Goal: Task Accomplishment & Management: Use online tool/utility

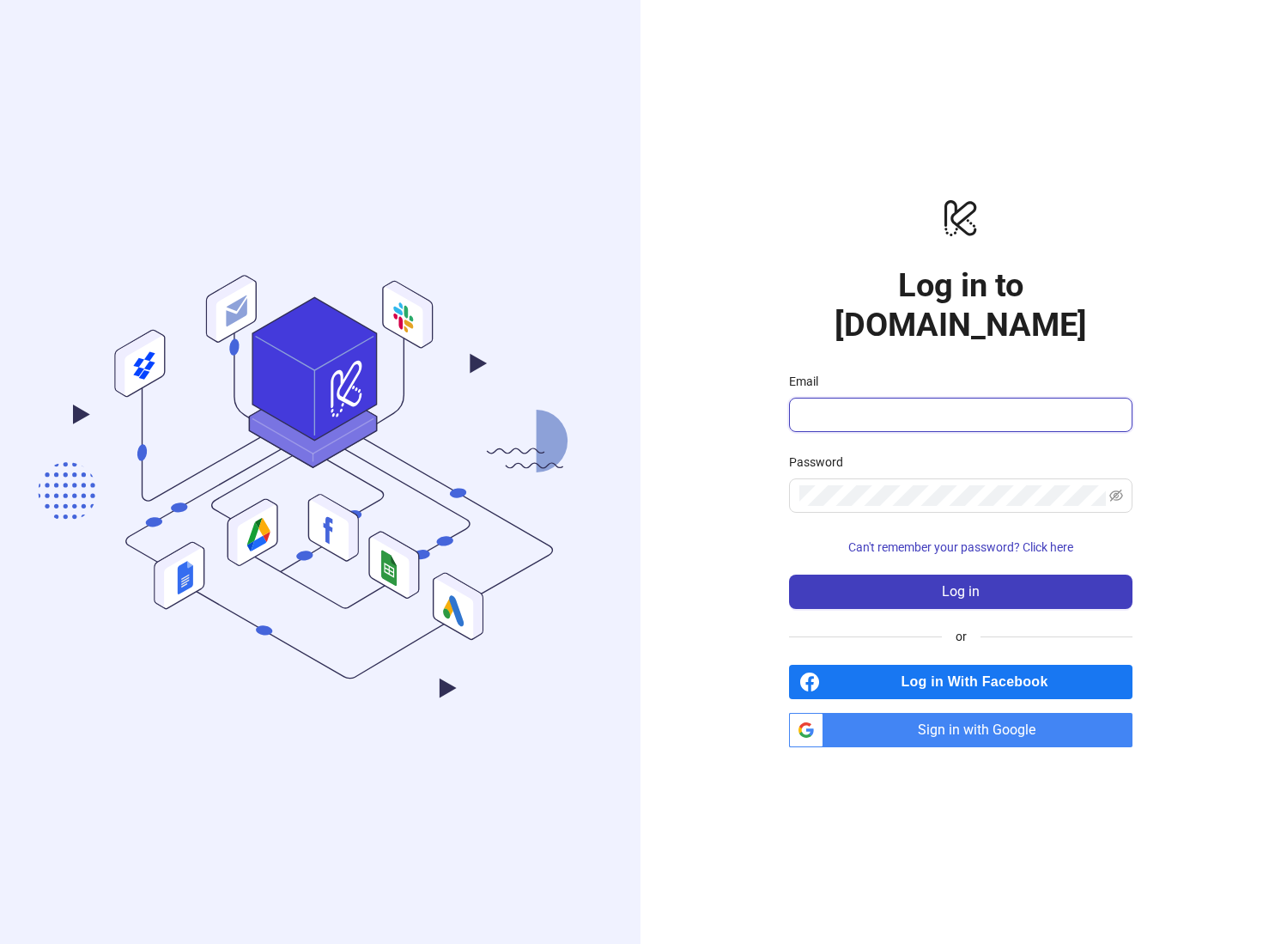
click at [937, 404] on input "Email" at bounding box center [958, 414] width 319 height 21
click at [1193, 76] on div "logo/logo-mobile Log in to [DOMAIN_NAME] Email Password Can't remember your pas…" at bounding box center [960, 472] width 640 height 944
click at [984, 404] on input "Email" at bounding box center [958, 414] width 319 height 21
click at [915, 404] on input "Email" at bounding box center [958, 414] width 319 height 21
click at [952, 407] on span at bounding box center [960, 414] width 343 height 34
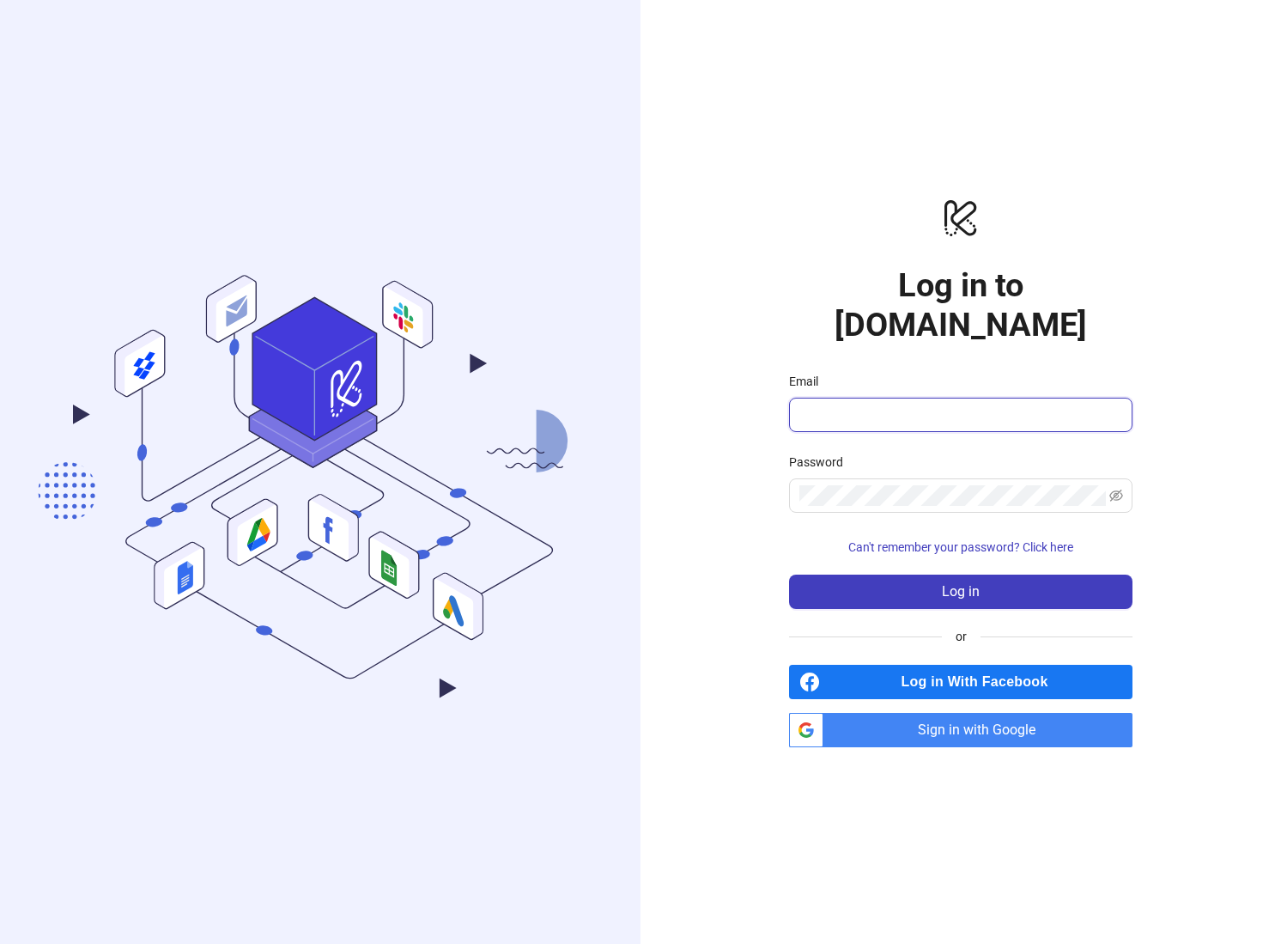
paste input "**********"
type input "**********"
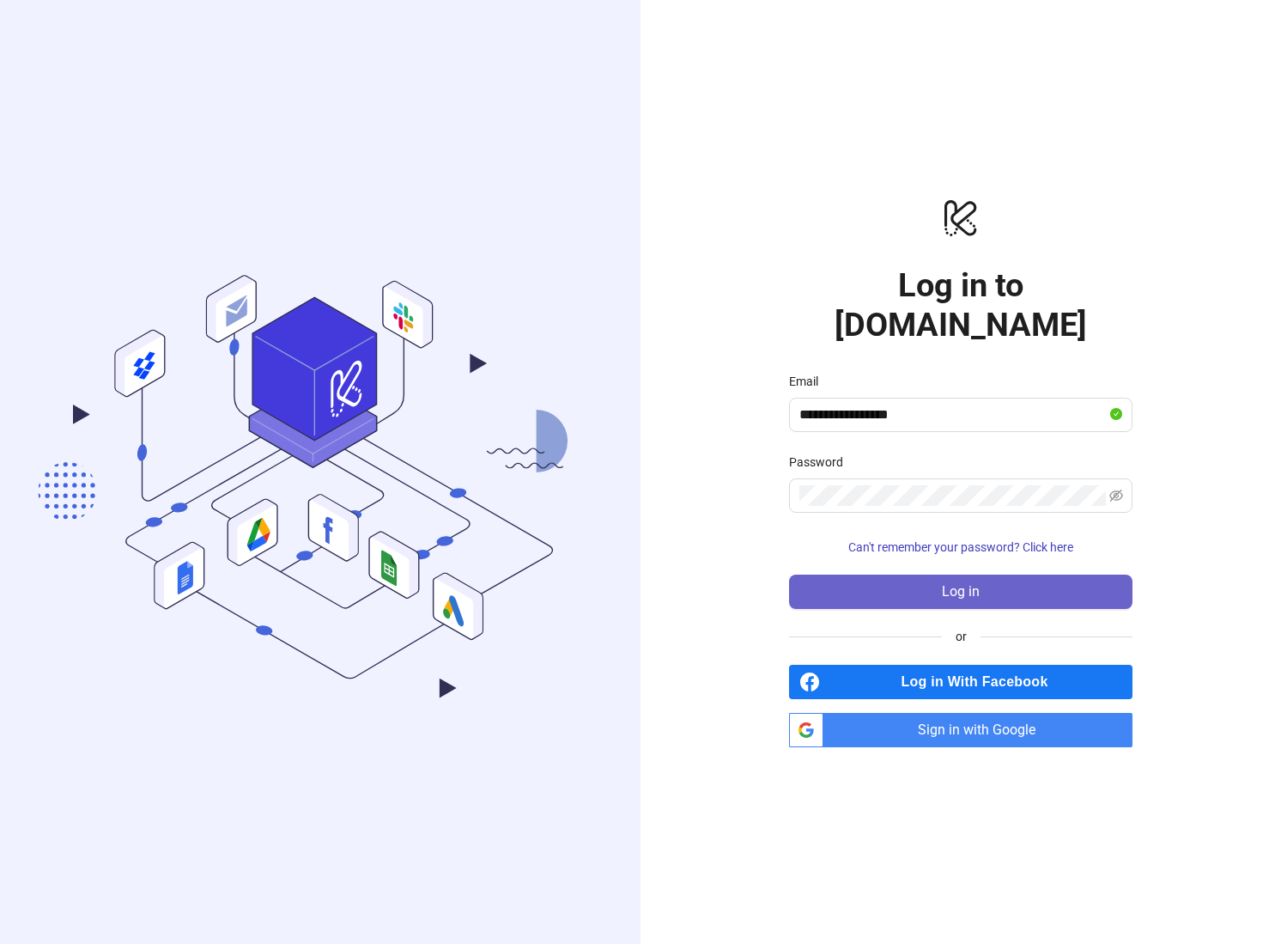
click at [1037, 584] on button "Log in" at bounding box center [960, 591] width 343 height 34
click at [1018, 486] on span at bounding box center [960, 495] width 343 height 34
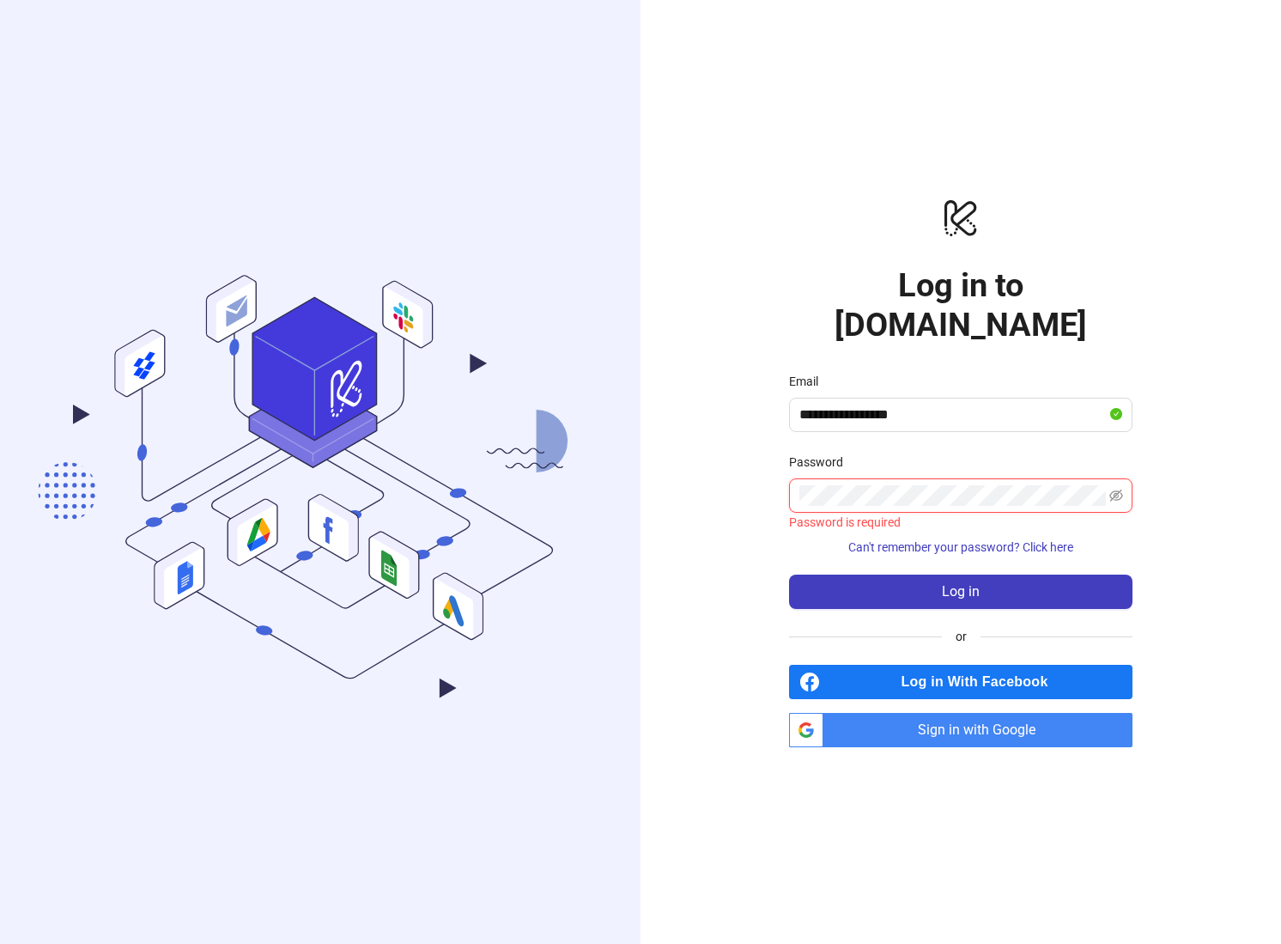
click at [0, 943] on com-1password-button at bounding box center [0, 944] width 0 height 0
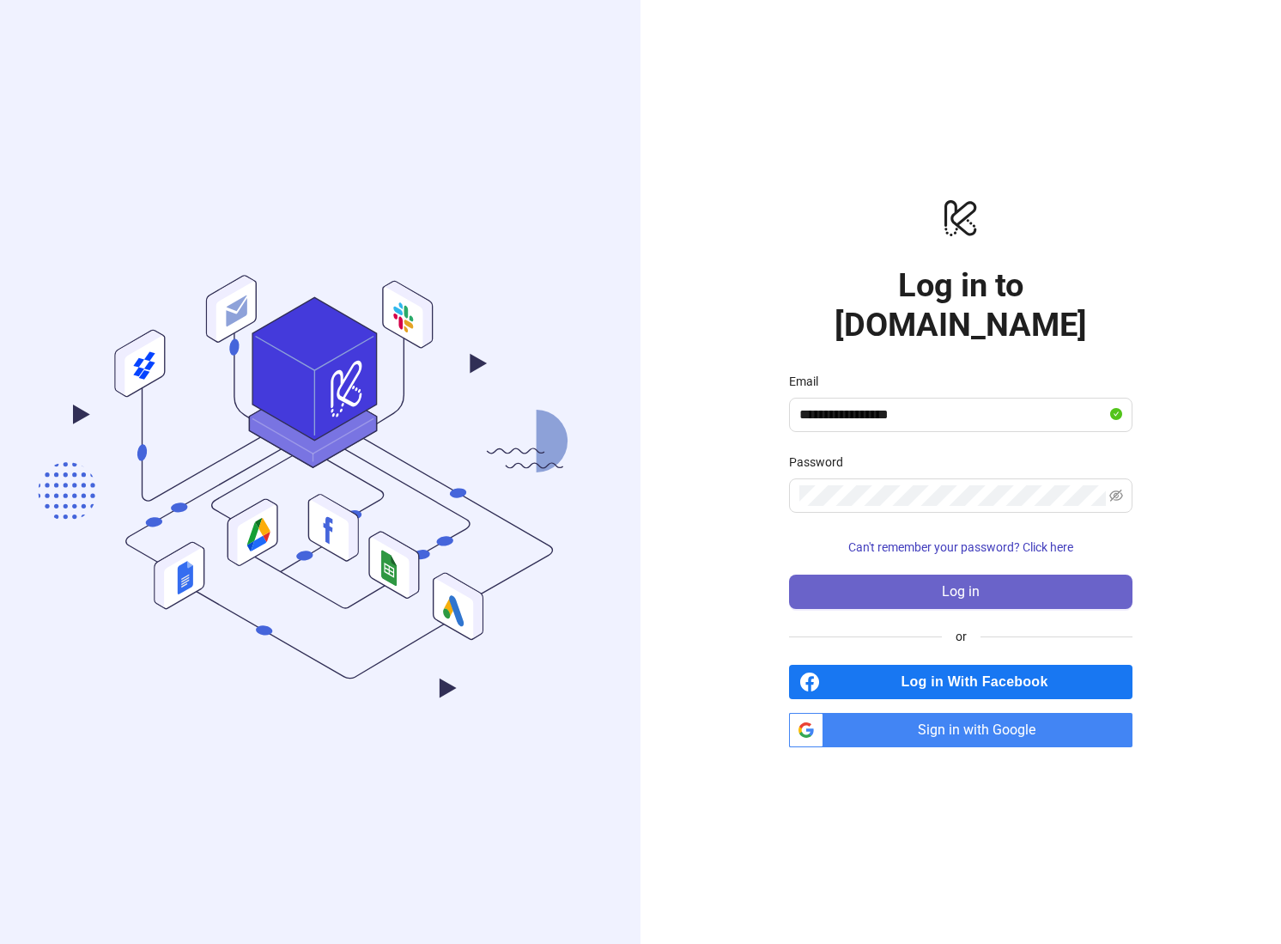
click at [993, 574] on button "Log in" at bounding box center [960, 591] width 343 height 34
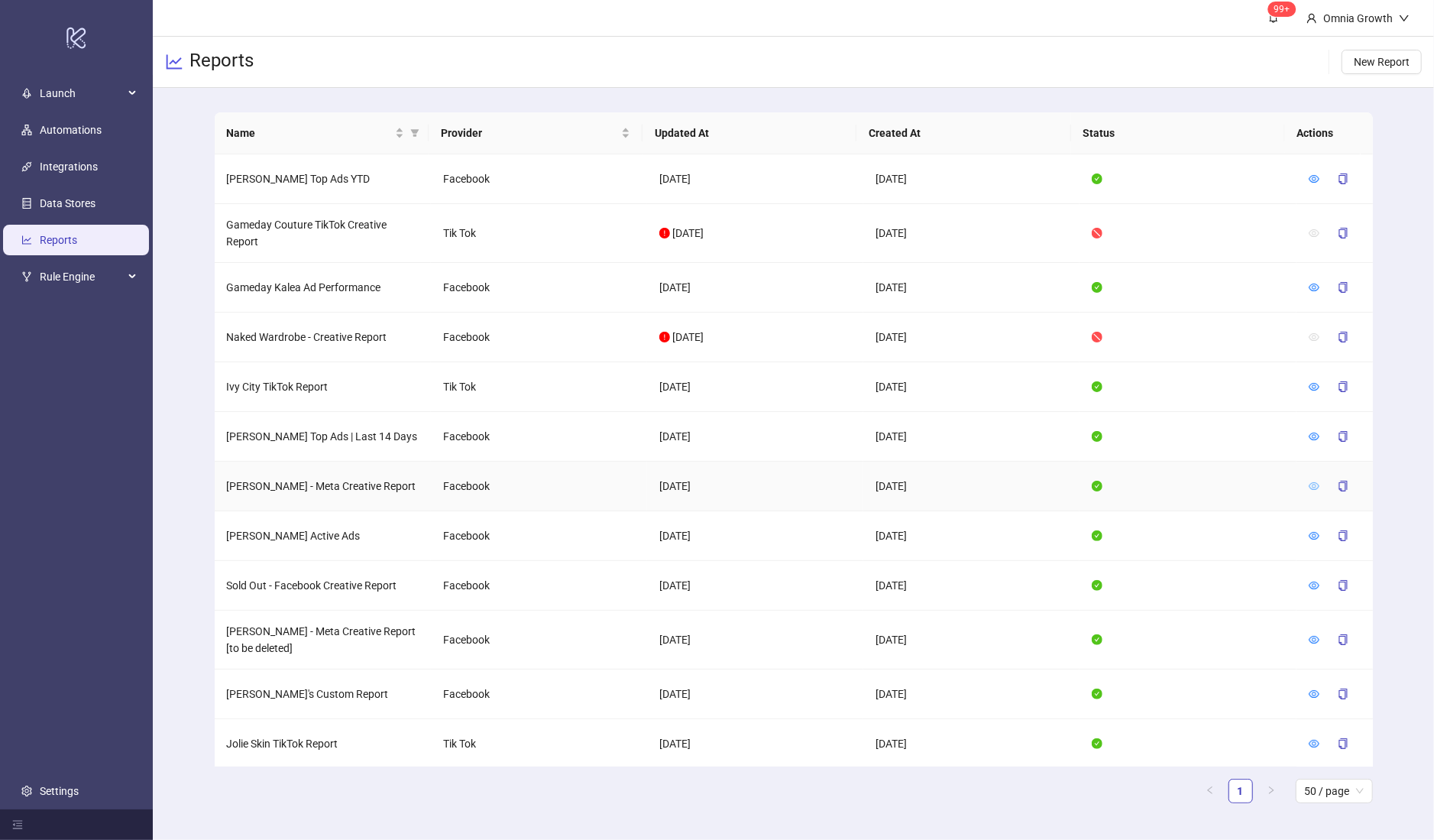
click at [1309, 483] on icon "eye" at bounding box center [1315, 486] width 11 height 11
